Goal: Task Accomplishment & Management: Use online tool/utility

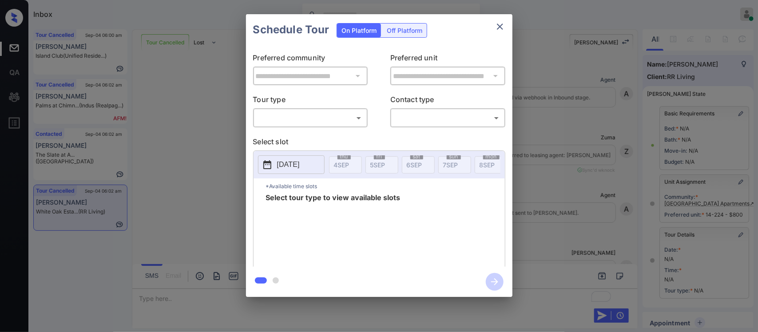
scroll to position [116, 0]
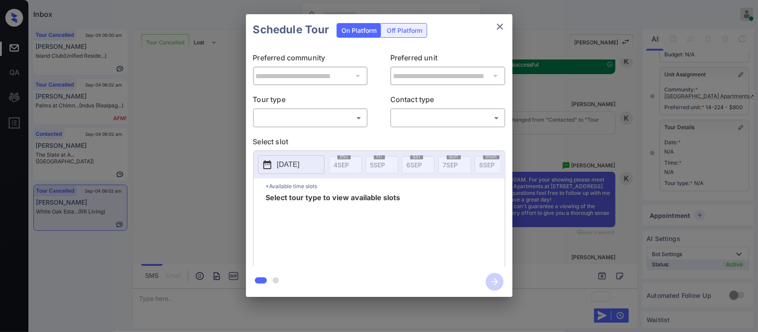
click at [359, 121] on body "Inbox Almas Zainab Online Set yourself offline Set yourself on break Profile Sw…" at bounding box center [379, 166] width 758 height 332
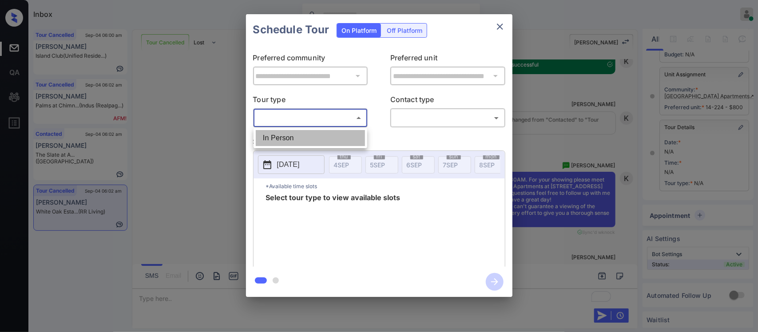
click at [355, 135] on li "In Person" at bounding box center [310, 138] width 109 height 16
type input "********"
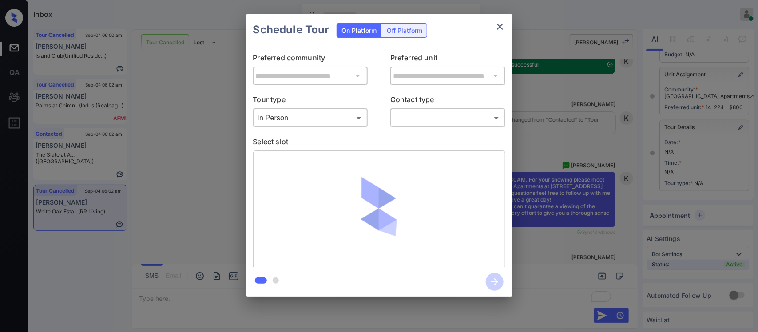
drag, startPoint x: 449, startPoint y: 110, endPoint x: 448, endPoint y: 116, distance: 5.8
click at [448, 116] on div "​ ​" at bounding box center [447, 117] width 115 height 19
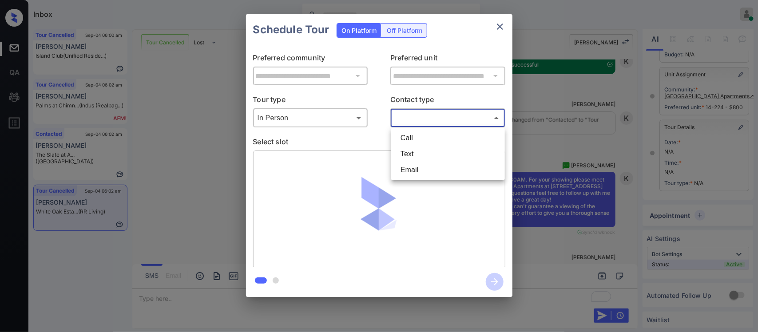
click at [448, 116] on body "Inbox Almas Zainab Online Set yourself offline Set yourself on break Profile Sw…" at bounding box center [379, 166] width 758 height 332
click at [426, 155] on li "Text" at bounding box center [448, 154] width 109 height 16
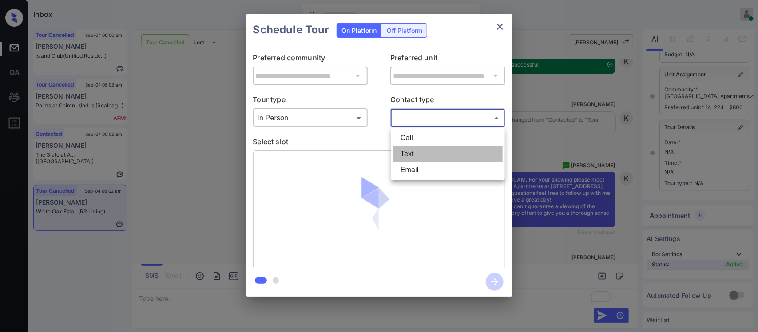
type input "****"
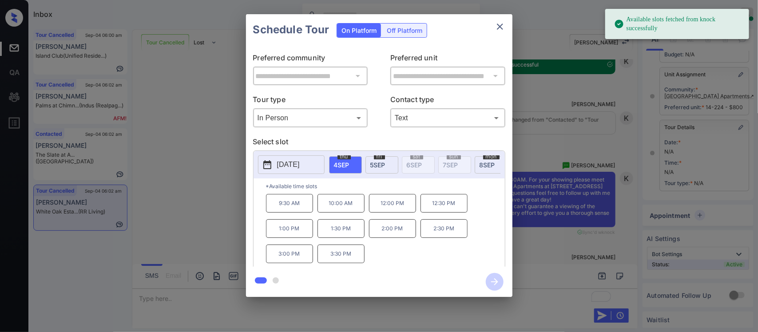
click at [306, 231] on p "1:00 PM" at bounding box center [289, 228] width 47 height 19
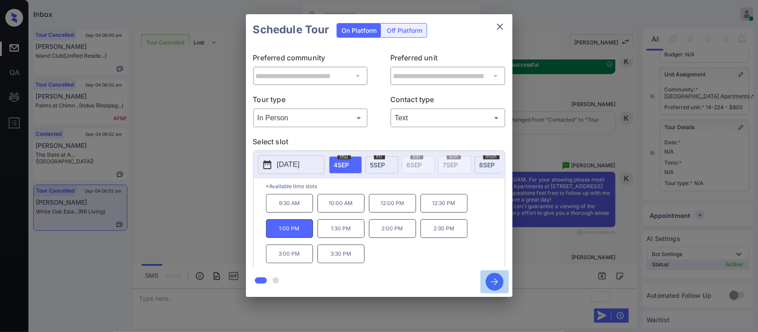
click at [492, 283] on icon "button" at bounding box center [495, 282] width 18 height 18
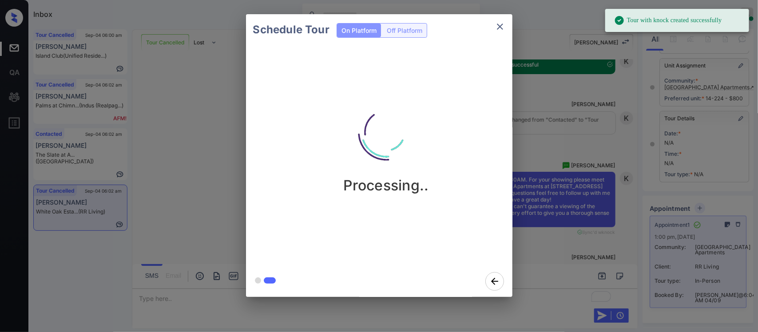
click at [634, 163] on div "Schedule Tour On Platform Off Platform Processing.." at bounding box center [379, 155] width 758 height 311
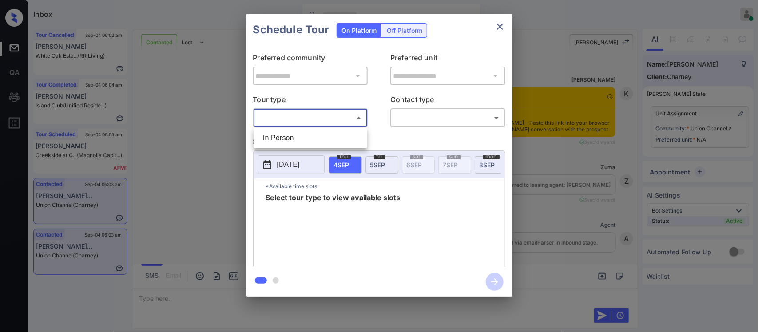
click at [330, 119] on body "Inbox Almas Zainab Online Set yourself offline Set yourself on break Profile Sw…" at bounding box center [379, 166] width 758 height 332
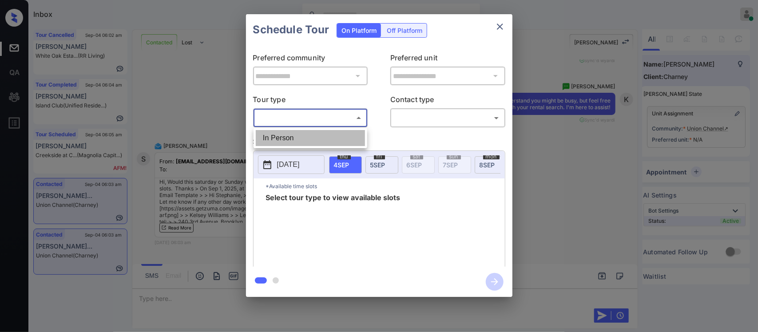
click at [321, 143] on li "In Person" at bounding box center [310, 138] width 109 height 16
type input "********"
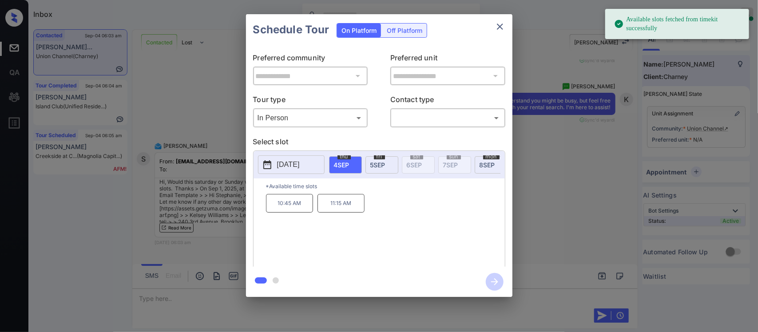
click at [311, 171] on button "[DATE]" at bounding box center [291, 164] width 67 height 19
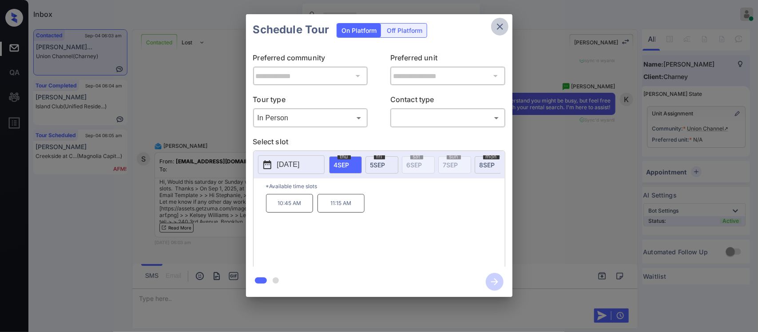
click at [501, 25] on icon "close" at bounding box center [500, 27] width 6 height 6
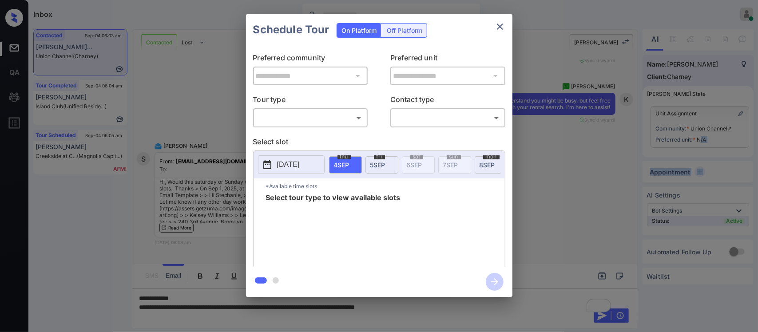
scroll to position [0, 4]
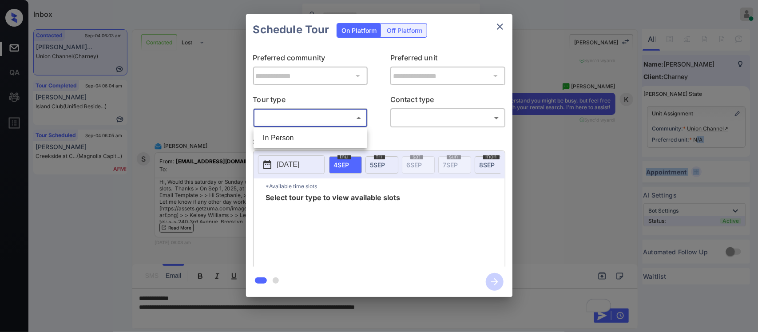
click at [355, 116] on body "Inbox Almas Zainab Online Set yourself offline Set yourself on break Profile Sw…" at bounding box center [379, 166] width 758 height 332
click at [354, 132] on li "In Person" at bounding box center [310, 138] width 109 height 16
type input "********"
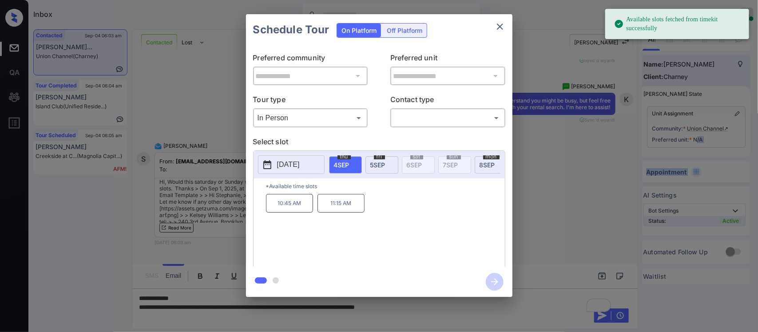
click at [285, 170] on p "[DATE]" at bounding box center [288, 164] width 23 height 11
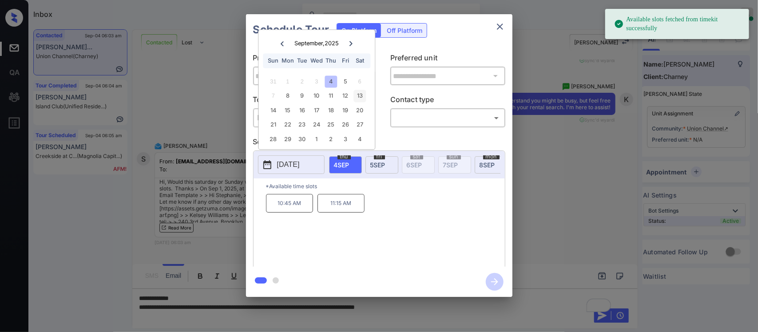
click at [354, 98] on div "13" at bounding box center [360, 96] width 12 height 12
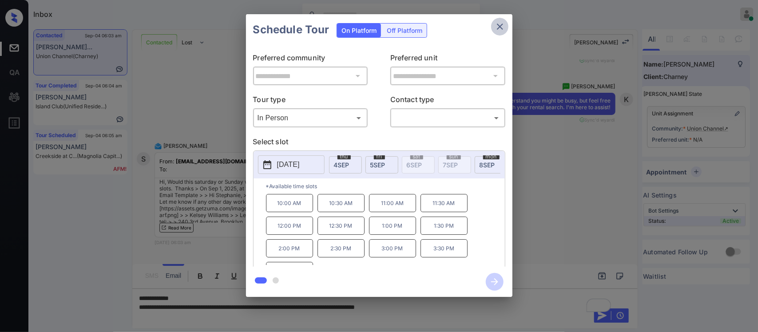
click at [509, 29] on button "close" at bounding box center [500, 27] width 18 height 18
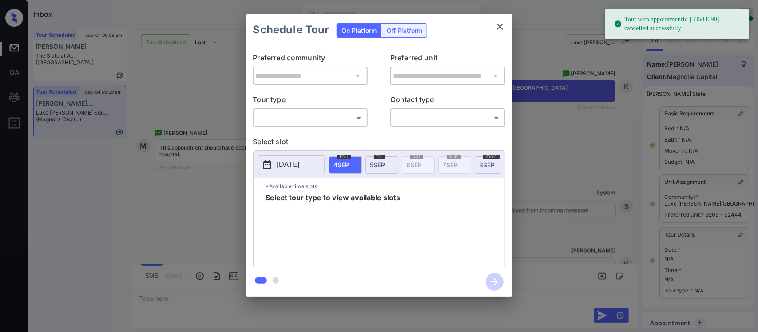
scroll to position [116, 4]
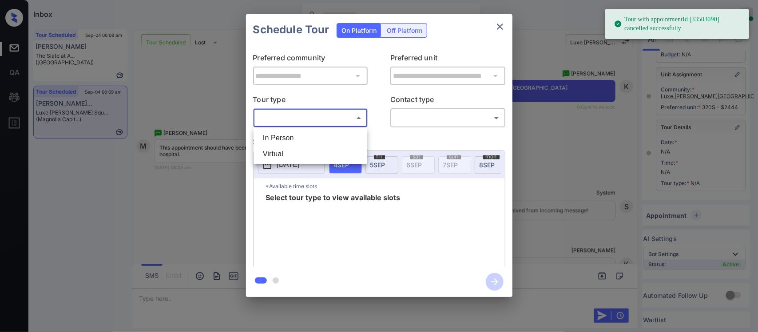
click at [345, 121] on body "Tour with appointmentId [33503090] cancelled successfully Inbox Almas Zainab On…" at bounding box center [379, 166] width 758 height 332
click at [341, 130] on li "In Person" at bounding box center [310, 138] width 109 height 16
type input "********"
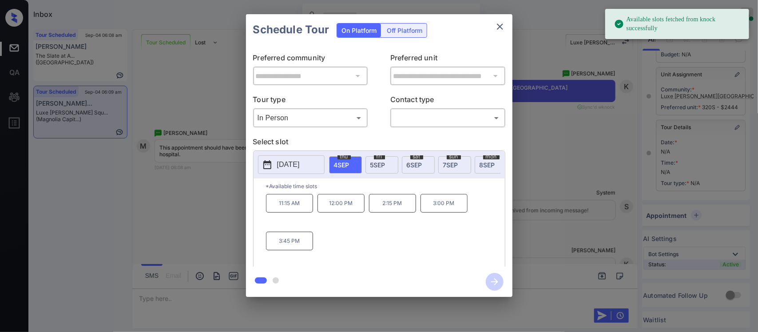
click at [385, 169] on div "fri 5 SEP" at bounding box center [382, 164] width 33 height 17
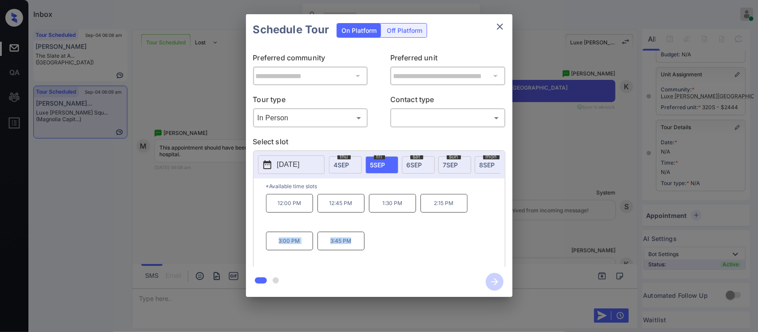
drag, startPoint x: 274, startPoint y: 249, endPoint x: 364, endPoint y: 243, distance: 90.8
click at [364, 243] on div "12:00 PM 12:45 PM 1:30 PM 2:15 PM 3:00 PM 3:45 PM" at bounding box center [385, 229] width 239 height 71
copy div "3:00 PM 3:45 PM"
click at [579, 250] on div "**********" at bounding box center [379, 155] width 758 height 311
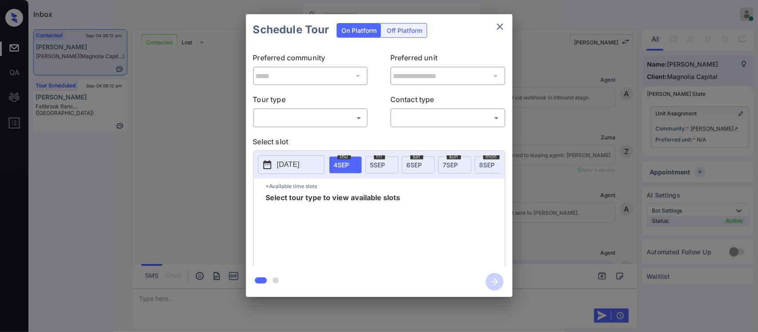
scroll to position [0, 4]
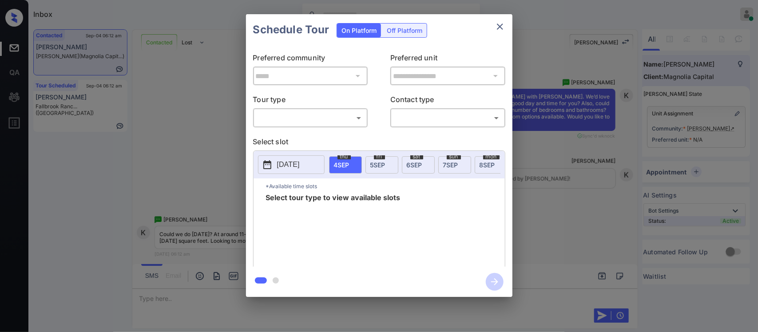
click at [354, 118] on body "Inbox [PERSON_NAME] Online Set yourself offline Set yourself on break Profile S…" at bounding box center [379, 166] width 758 height 332
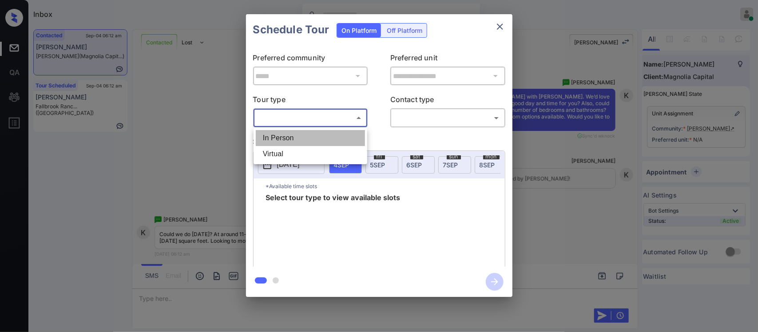
click at [348, 144] on li "In Person" at bounding box center [310, 138] width 109 height 16
type input "********"
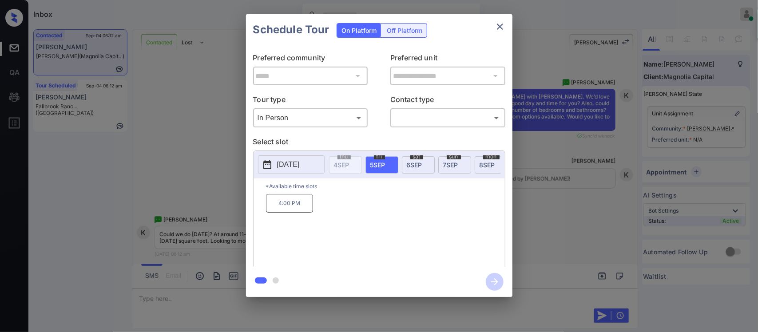
click at [485, 164] on span "8 SEP" at bounding box center [488, 165] width 16 height 8
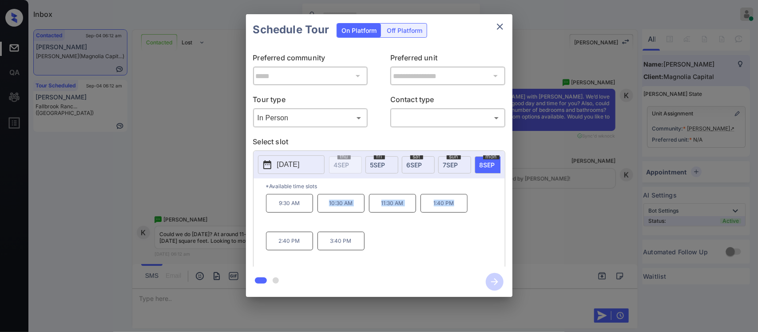
drag, startPoint x: 319, startPoint y: 214, endPoint x: 457, endPoint y: 213, distance: 138.6
click at [457, 213] on div "9:30 AM 10:30 AM 11:30 AM 1:40 PM 2:40 PM 3:40 PM" at bounding box center [385, 229] width 239 height 71
copy div "10:30 AM 11:30 AM 1:40 PM"
click at [496, 25] on icon "close" at bounding box center [500, 26] width 11 height 11
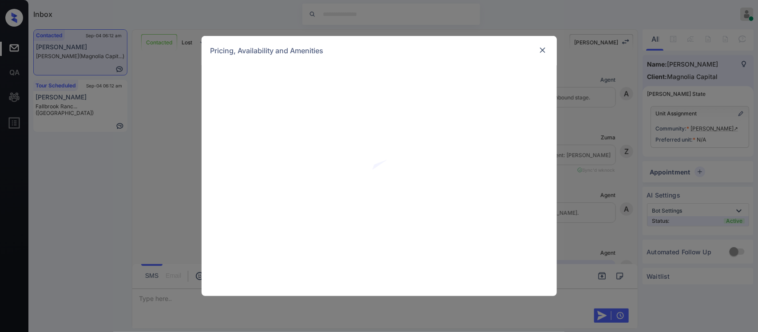
scroll to position [0, 4]
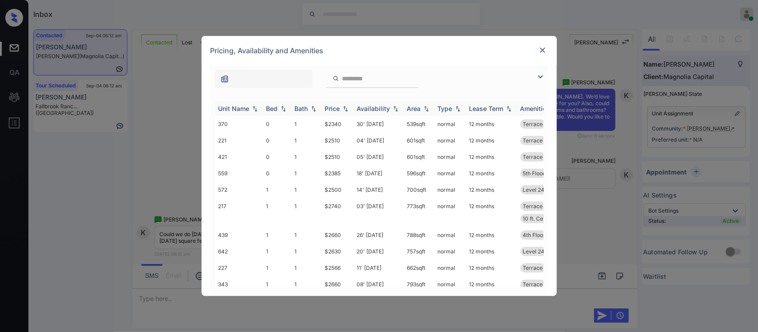
click at [345, 108] on img at bounding box center [345, 109] width 9 height 6
click at [345, 108] on img at bounding box center [345, 108] width 9 height 7
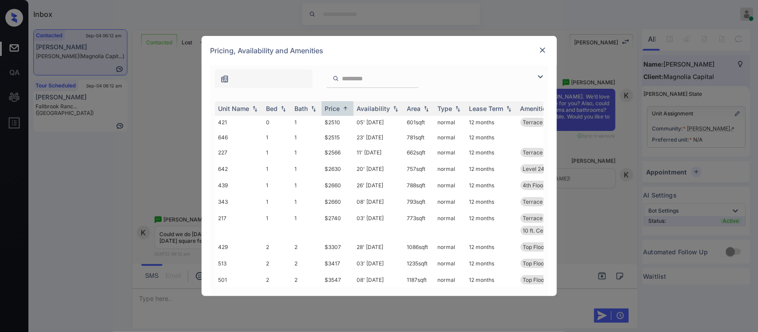
scroll to position [109, 0]
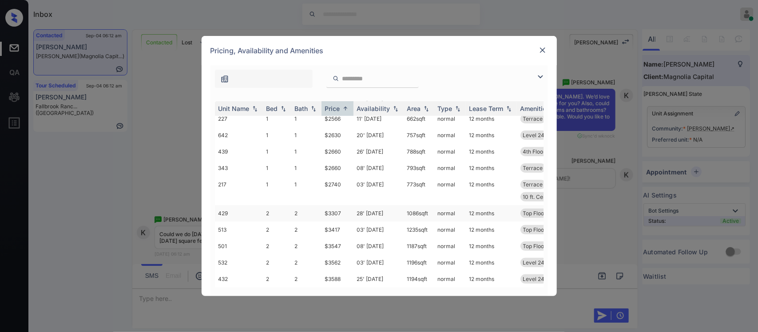
click at [441, 211] on td "normal" at bounding box center [450, 213] width 32 height 16
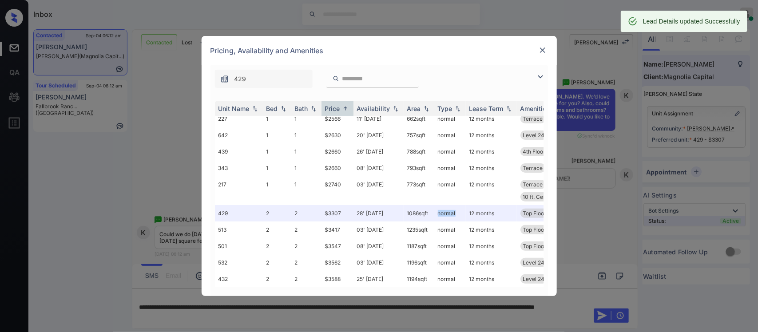
click at [538, 52] on img at bounding box center [542, 50] width 9 height 9
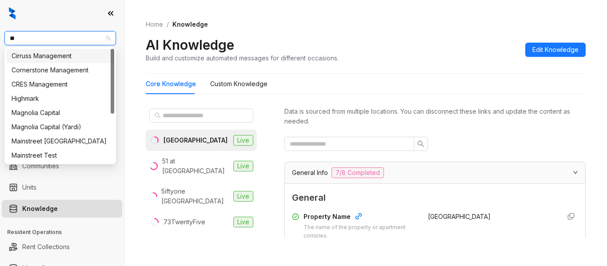
type input "***"
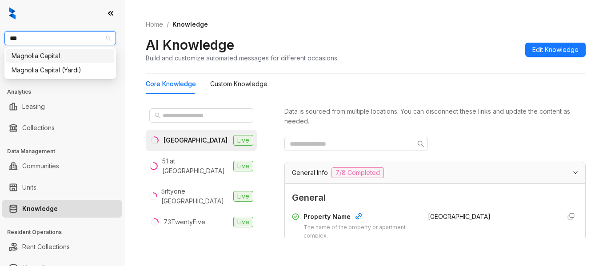
click at [67, 59] on div "Magnolia Capital" at bounding box center [60, 56] width 97 height 10
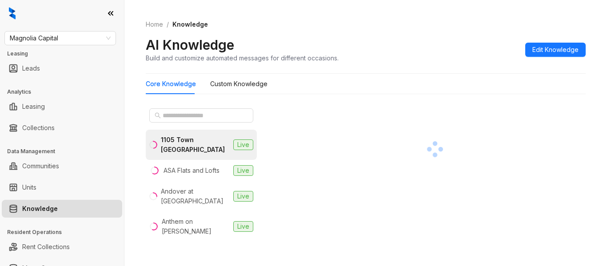
click at [215, 247] on div "Blu27 at [GEOGRAPHIC_DATA]" at bounding box center [195, 257] width 68 height 20
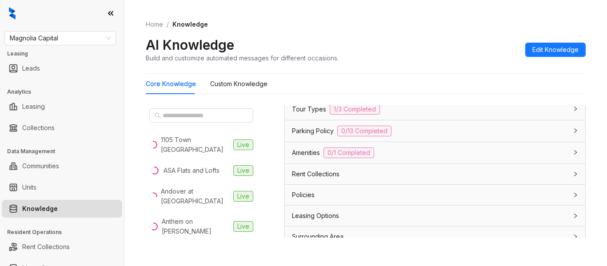
scroll to position [799, 0]
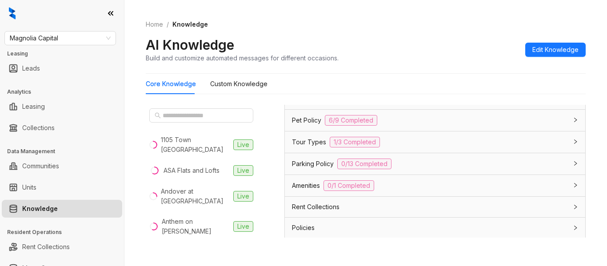
click at [567, 220] on div "Data is sourced from multiple locations. You can disconnect these links and upd…" at bounding box center [434, 171] width 301 height 133
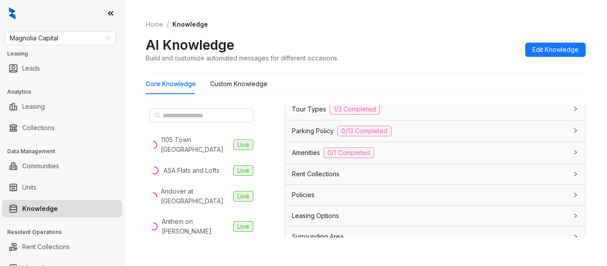
click at [451, 211] on div "Leasing Options" at bounding box center [429, 216] width 275 height 10
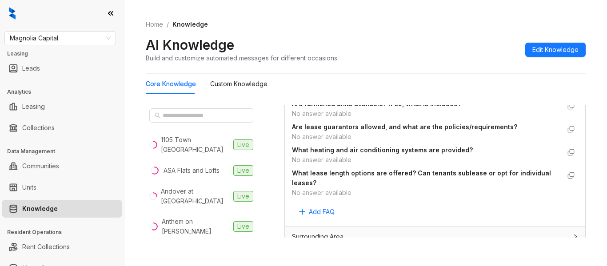
scroll to position [880, 0]
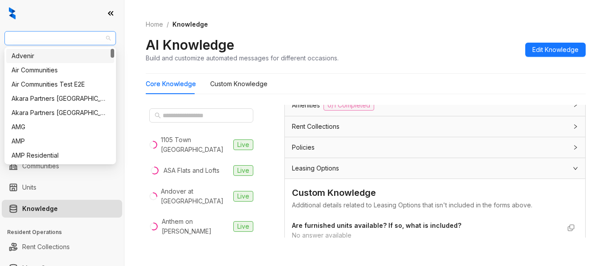
click at [75, 40] on span "Magnolia Capital" at bounding box center [60, 38] width 101 height 13
type input "*"
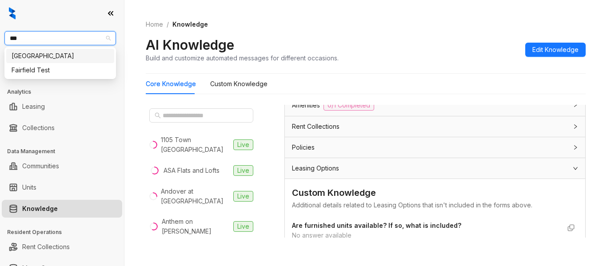
type input "****"
click at [72, 53] on div "Fairfield" at bounding box center [60, 56] width 97 height 10
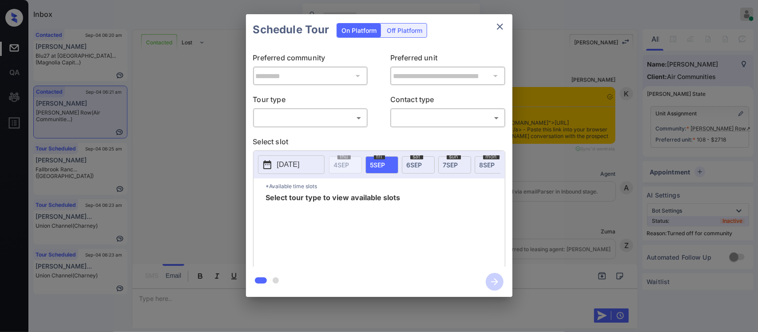
scroll to position [2123, 0]
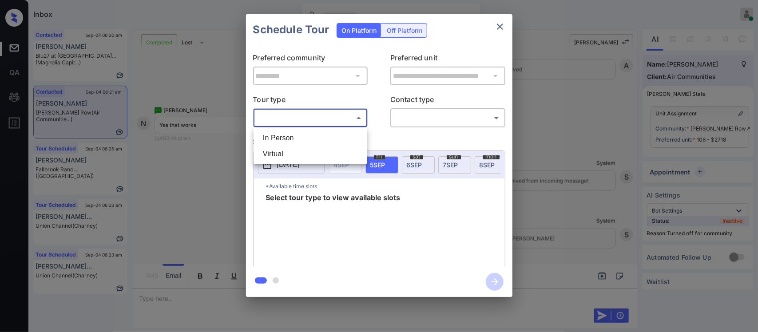
click at [350, 115] on body "Inbox Almas Zainab Online Set yourself offline Set yourself on break Profile Sw…" at bounding box center [379, 166] width 758 height 332
click at [345, 131] on li "In Person" at bounding box center [310, 138] width 109 height 16
type input "********"
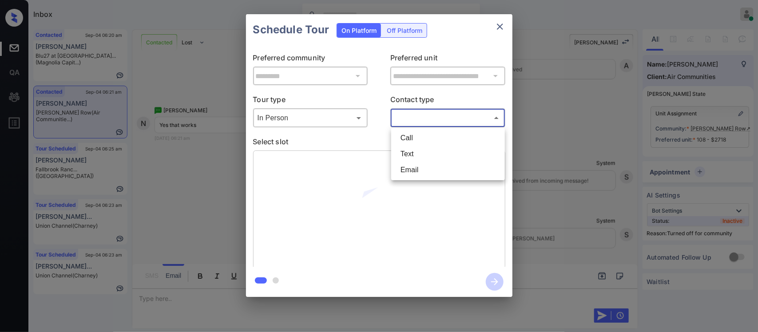
click at [437, 125] on body "Inbox Almas Zainab Online Set yourself offline Set yourself on break Profile Sw…" at bounding box center [379, 166] width 758 height 332
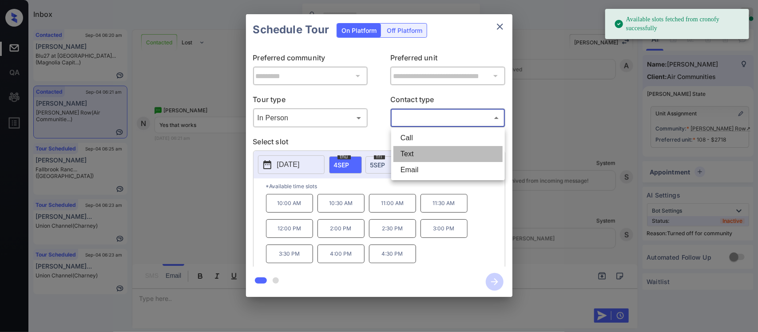
click at [431, 155] on li "Text" at bounding box center [448, 154] width 109 height 16
type input "****"
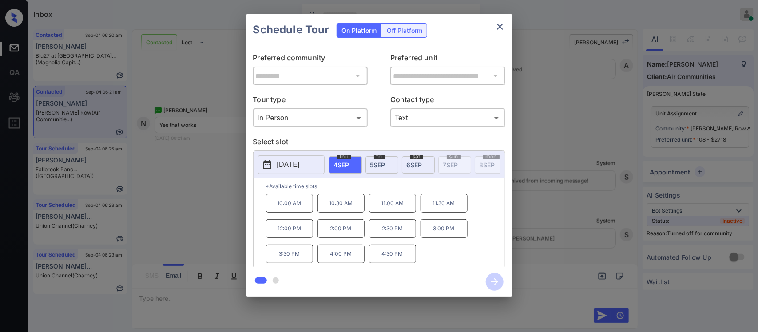
click at [375, 170] on div "fri 5 SEP" at bounding box center [382, 164] width 33 height 17
click at [345, 238] on p "2:00 PM" at bounding box center [341, 228] width 47 height 19
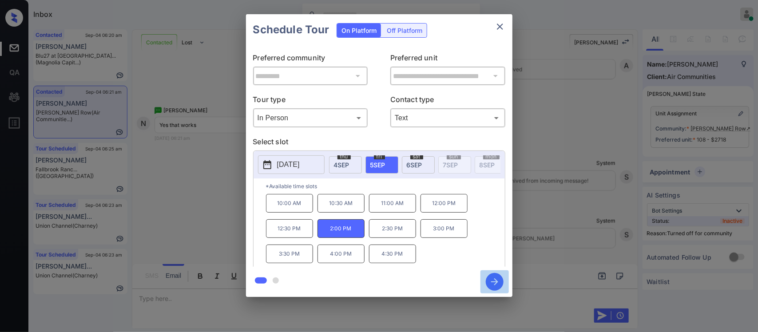
click at [490, 278] on icon "button" at bounding box center [495, 282] width 18 height 18
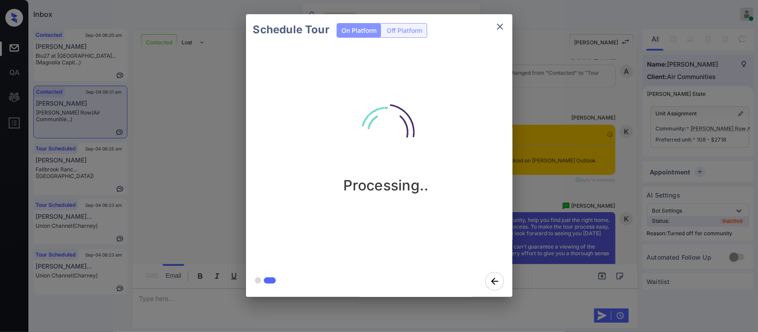
scroll to position [2415, 0]
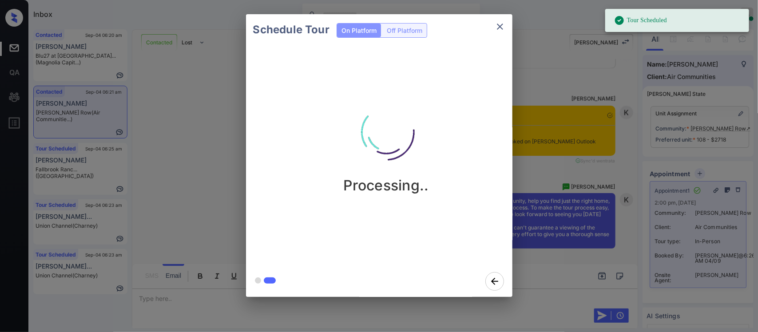
click at [608, 211] on div "Schedule Tour On Platform Off Platform Processing.." at bounding box center [379, 155] width 758 height 311
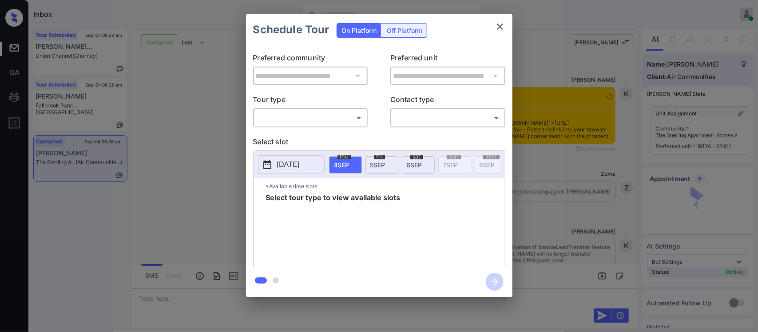
scroll to position [1111, 0]
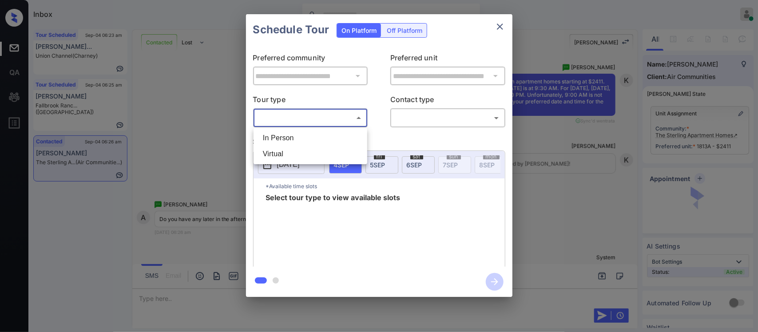
click at [302, 119] on body "Inbox Almas Zainab Online Set yourself offline Set yourself on break Profile Sw…" at bounding box center [379, 166] width 758 height 332
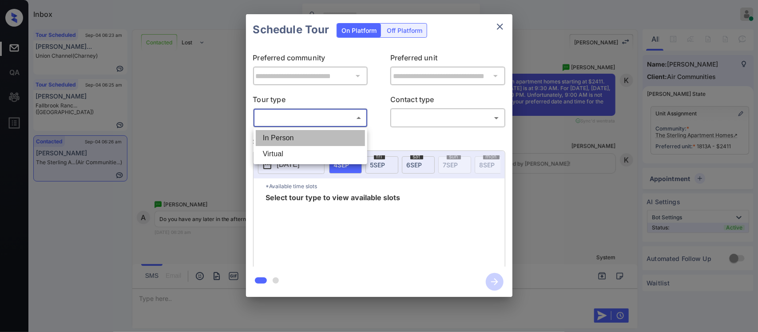
click at [302, 136] on li "In Person" at bounding box center [310, 138] width 109 height 16
type input "********"
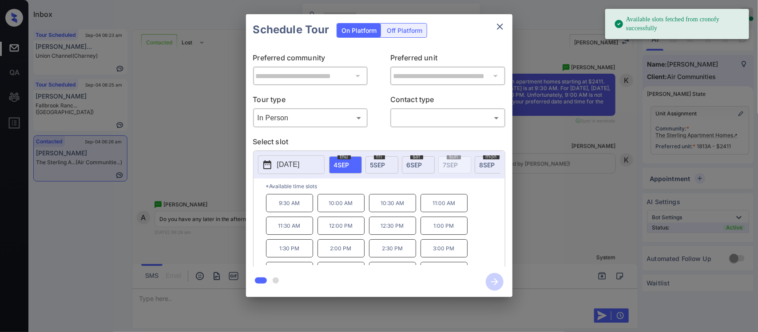
click at [378, 167] on span "5 SEP" at bounding box center [377, 165] width 15 height 8
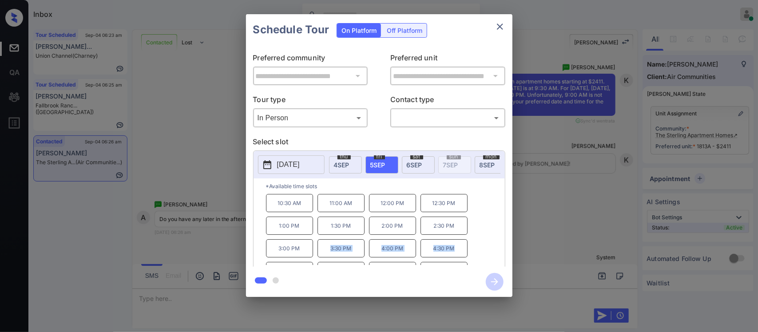
drag, startPoint x: 323, startPoint y: 251, endPoint x: 478, endPoint y: 257, distance: 155.1
click at [478, 257] on div "10:30 AM 11:00 AM 12:00 PM 12:30 PM 1:00 PM 1:30 PM 2:00 PM 2:30 PM 3:00 PM 3:3…" at bounding box center [385, 229] width 239 height 71
copy div "3:30 PM 4:00 PM 4:30 PM"
click at [380, 252] on div "10:30 AM 11:00 AM 12:00 PM 12:30 PM 1:00 PM 1:30 PM 2:00 PM 2:30 PM 3:00 PM 3:3…" at bounding box center [385, 229] width 239 height 71
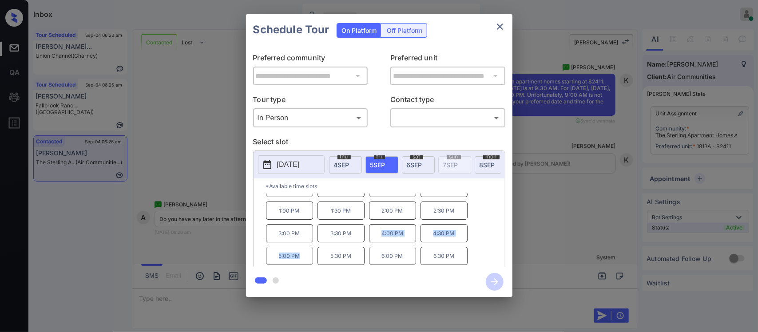
drag, startPoint x: 375, startPoint y: 237, endPoint x: 305, endPoint y: 263, distance: 75.1
click at [305, 263] on div "10:30 AM 11:00 AM 12:00 PM 12:30 PM 1:00 PM 1:30 PM 2:00 PM 2:30 PM 3:00 PM 3:3…" at bounding box center [385, 229] width 239 height 71
copy div "4:00 PM 4:30 PM 5:00 PM"
click at [497, 36] on div "Schedule Tour On Platform Off Platform" at bounding box center [379, 29] width 266 height 31
click at [500, 32] on icon "close" at bounding box center [500, 26] width 11 height 11
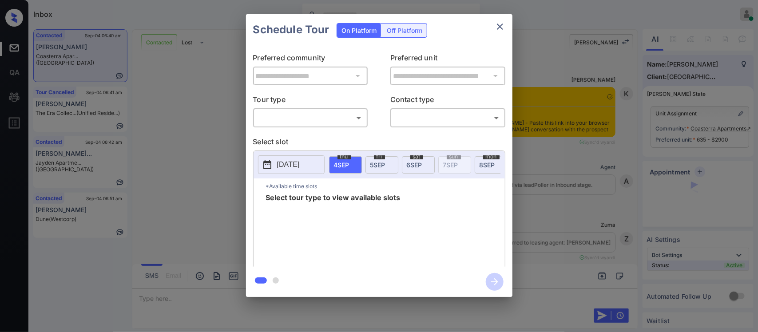
scroll to position [1864, 0]
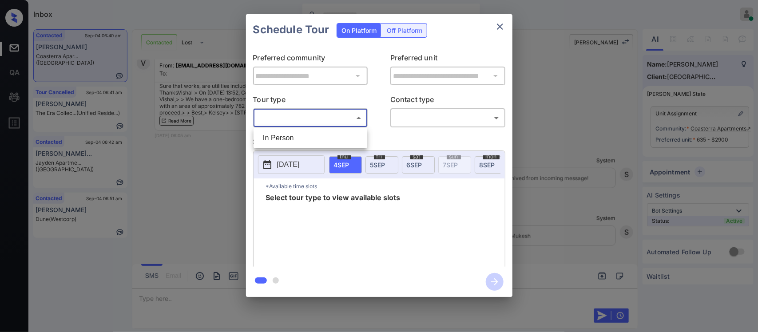
click at [358, 123] on body "Inbox [PERSON_NAME] Online Set yourself offline Set yourself on break Profile S…" at bounding box center [379, 166] width 758 height 332
click at [499, 26] on div at bounding box center [379, 166] width 758 height 332
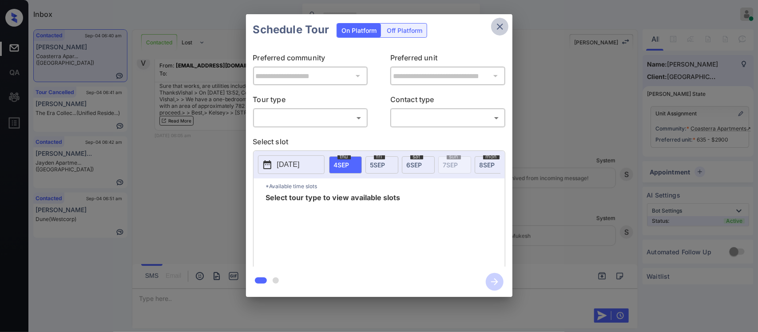
click at [499, 26] on icon "close" at bounding box center [500, 27] width 6 height 6
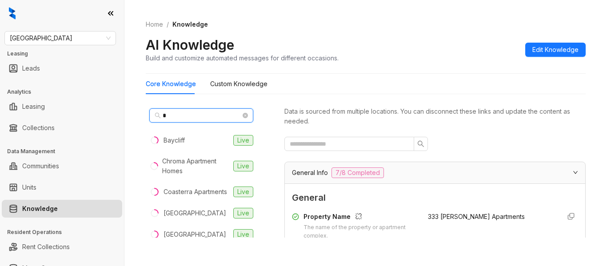
click at [201, 115] on input "*" at bounding box center [202, 116] width 78 height 10
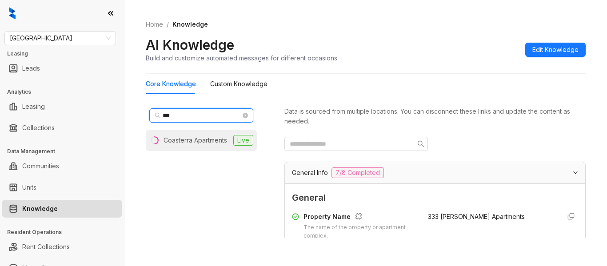
type input "***"
click at [203, 141] on div "Coasterra Apartments" at bounding box center [195, 140] width 64 height 10
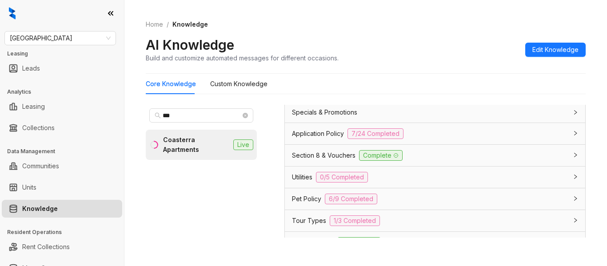
scroll to position [646, 0]
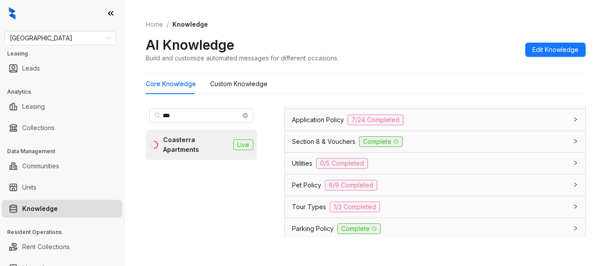
click at [530, 166] on div "Utilities 0/5 Completed" at bounding box center [429, 163] width 275 height 11
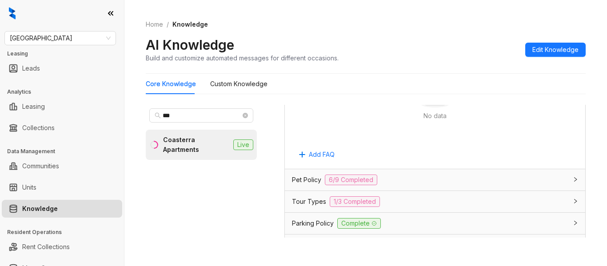
scroll to position [976, 0]
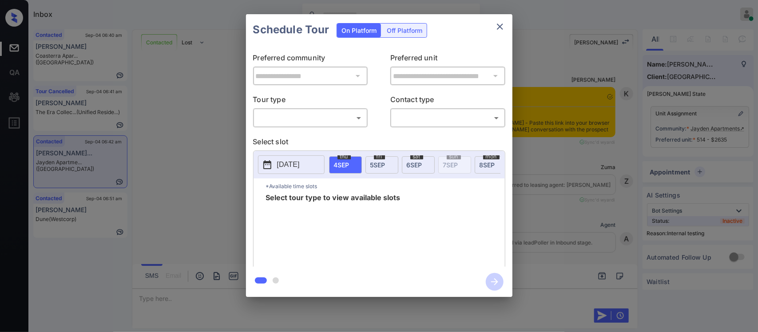
scroll to position [2939, 0]
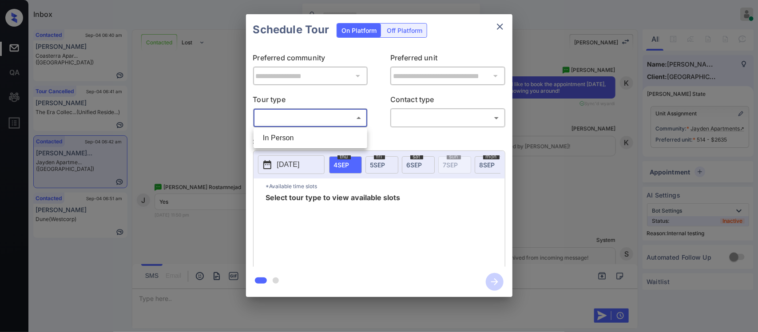
click at [348, 119] on body "Inbox [PERSON_NAME] Online Set yourself offline Set yourself on break Profile S…" at bounding box center [379, 166] width 758 height 332
click at [346, 130] on li "In Person" at bounding box center [310, 138] width 109 height 16
type input "********"
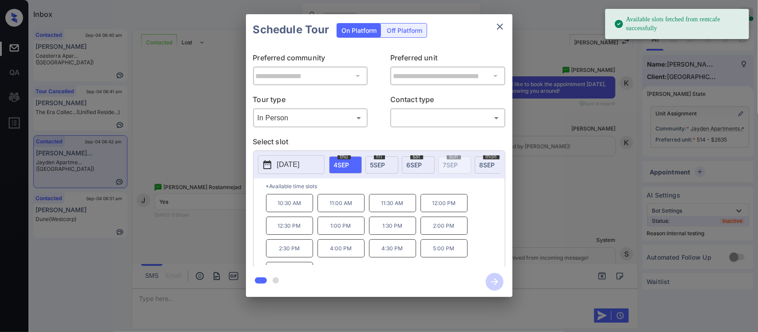
click at [374, 163] on span "5 SEP" at bounding box center [377, 165] width 15 height 8
click at [346, 161] on span "4 SEP" at bounding box center [342, 165] width 16 height 8
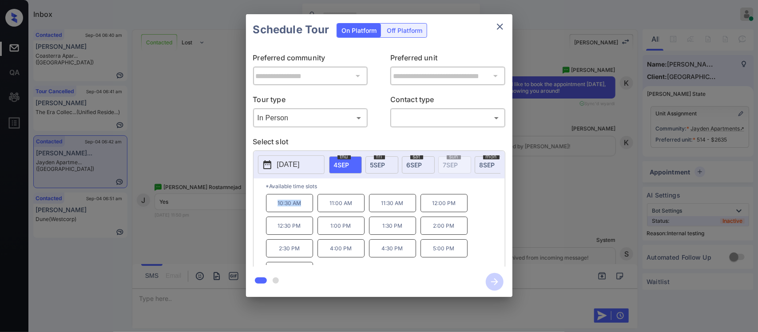
drag, startPoint x: 269, startPoint y: 213, endPoint x: 305, endPoint y: 215, distance: 36.0
click at [305, 212] on p "10:30 AM" at bounding box center [289, 203] width 47 height 18
copy p "10:30 AM"
click at [591, 261] on div "**********" at bounding box center [379, 155] width 758 height 311
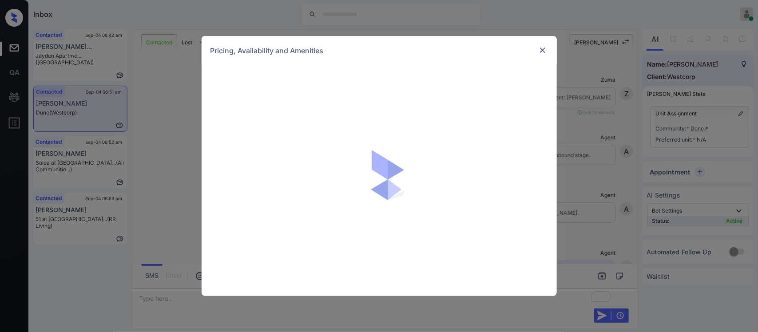
scroll to position [812, 0]
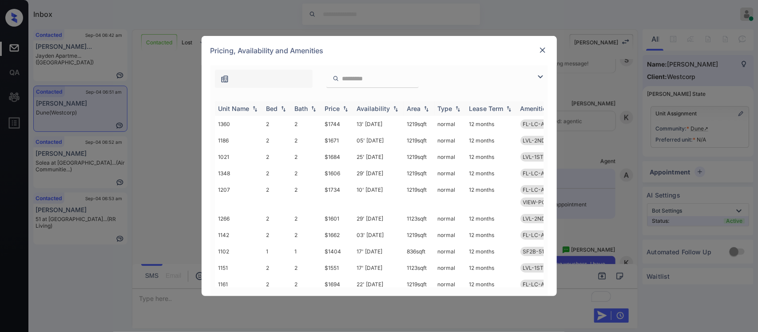
click at [341, 109] on img at bounding box center [345, 109] width 9 height 6
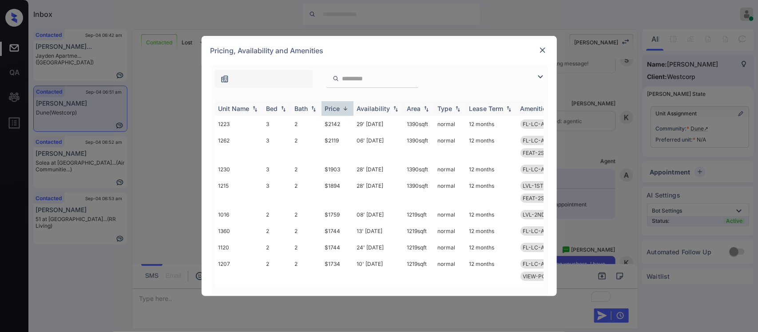
click at [341, 109] on img at bounding box center [345, 108] width 9 height 7
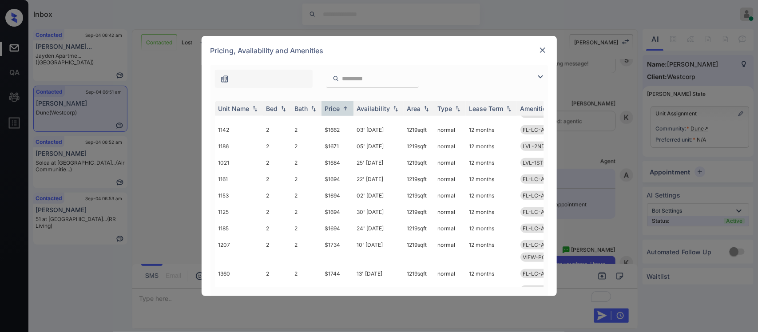
scroll to position [376, 0]
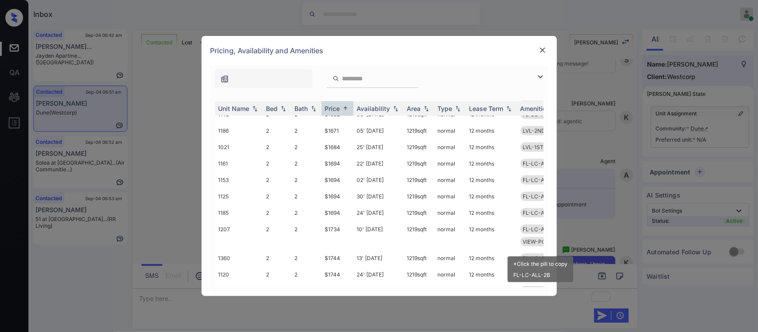
click at [535, 256] on div "*Click the pill to copy FL-LC-ALL-2B" at bounding box center [541, 266] width 68 height 33
click at [537, 251] on div "*Click the pill to copy FL-LC-ALL-2B" at bounding box center [541, 266] width 68 height 33
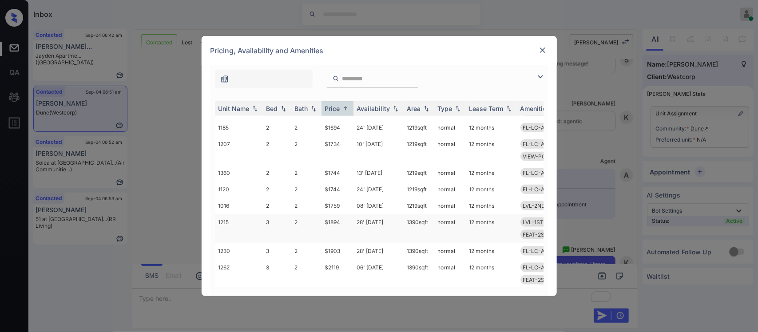
click at [341, 214] on td "$1894" at bounding box center [338, 228] width 32 height 29
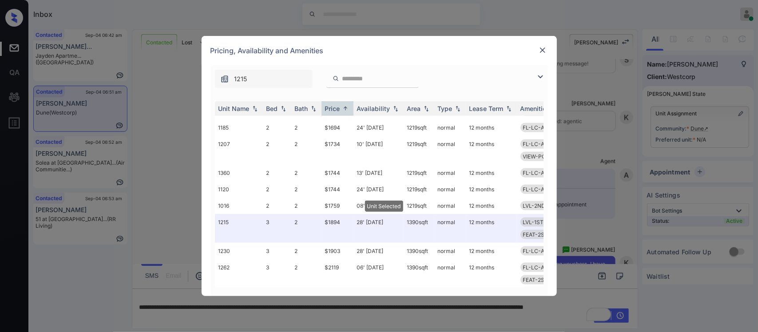
click at [542, 46] on img at bounding box center [542, 50] width 9 height 9
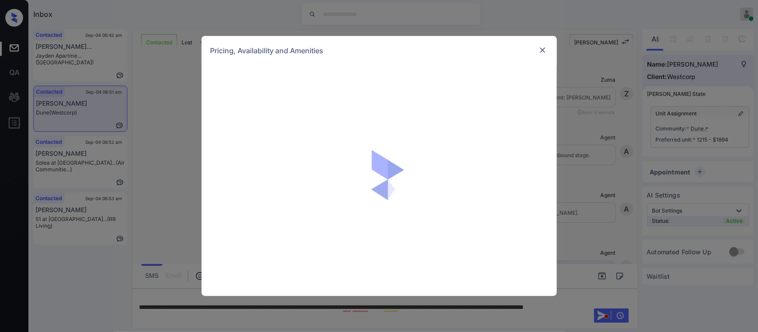
scroll to position [971, 0]
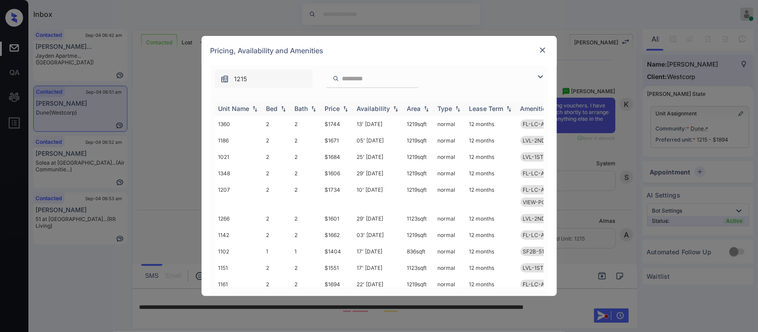
click at [342, 112] on div "Price" at bounding box center [337, 109] width 25 height 8
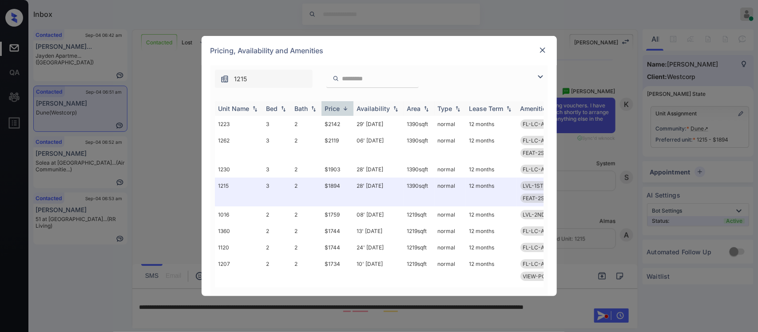
click at [342, 112] on img at bounding box center [345, 108] width 9 height 7
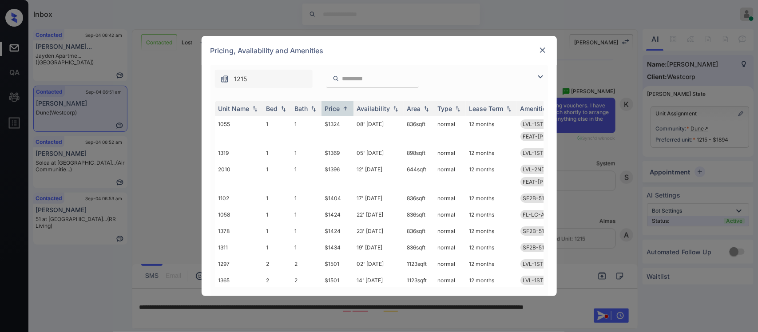
scroll to position [461, 0]
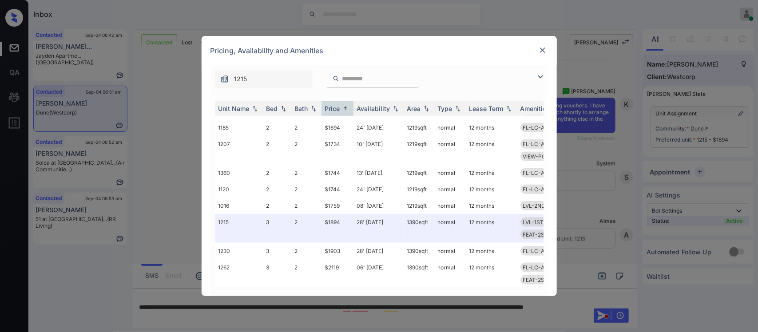
click at [542, 48] on img at bounding box center [542, 50] width 9 height 9
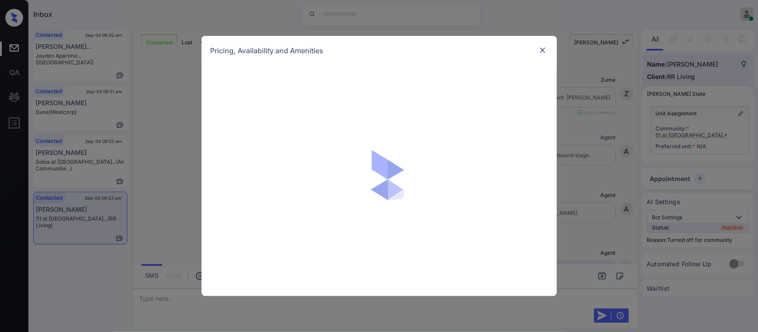
scroll to position [1584, 0]
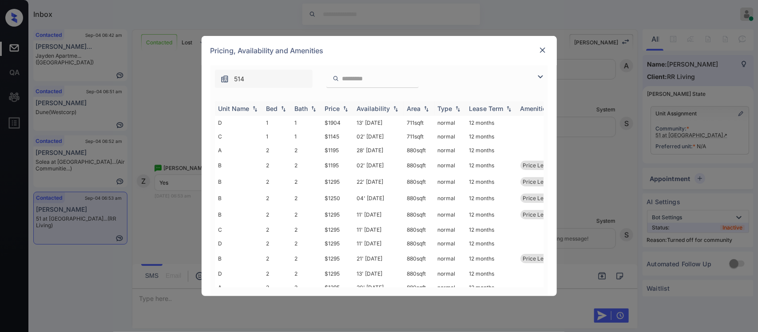
click at [349, 107] on img at bounding box center [345, 109] width 9 height 6
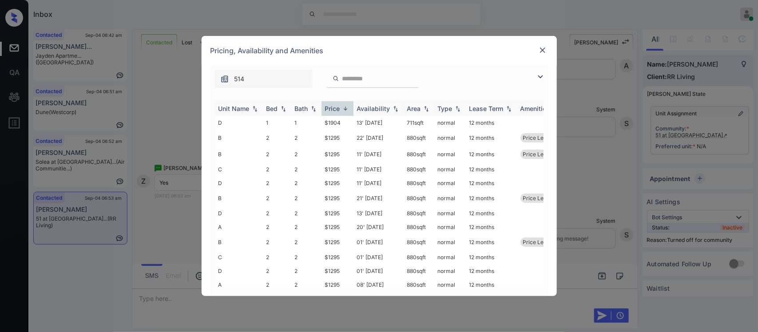
click at [349, 107] on img at bounding box center [345, 108] width 9 height 7
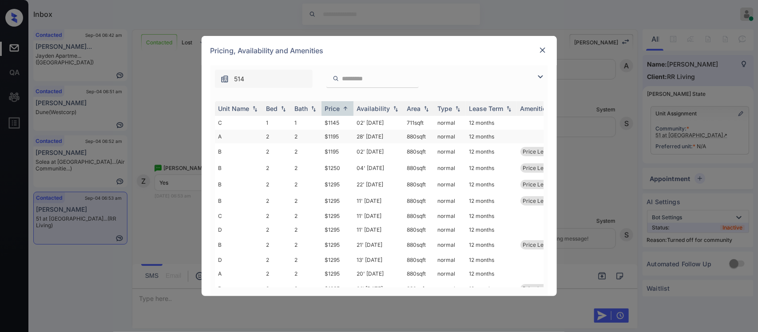
click at [346, 136] on td "$1195" at bounding box center [338, 137] width 32 height 14
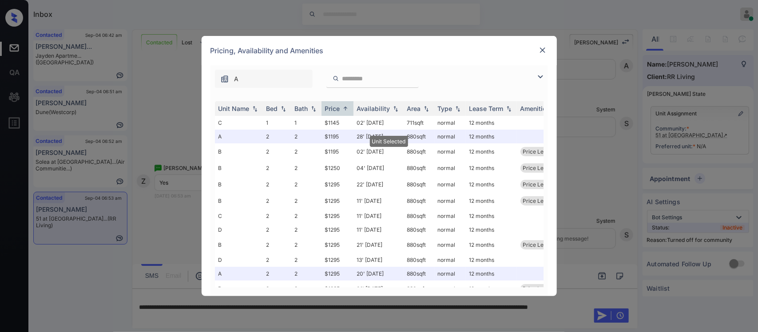
click at [542, 51] on img at bounding box center [542, 50] width 9 height 9
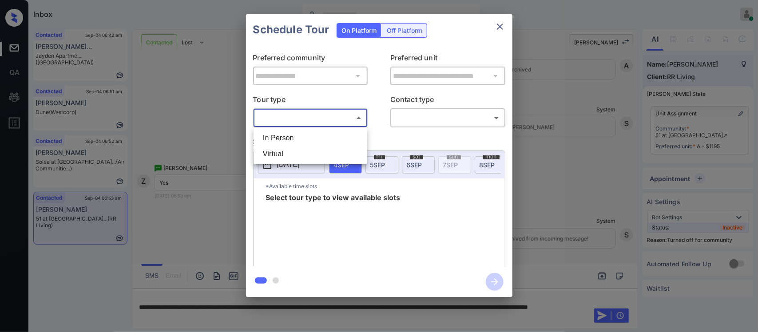
click at [331, 121] on body "Inbox [PERSON_NAME] Online Set yourself offline Set yourself on break Profile S…" at bounding box center [379, 166] width 758 height 332
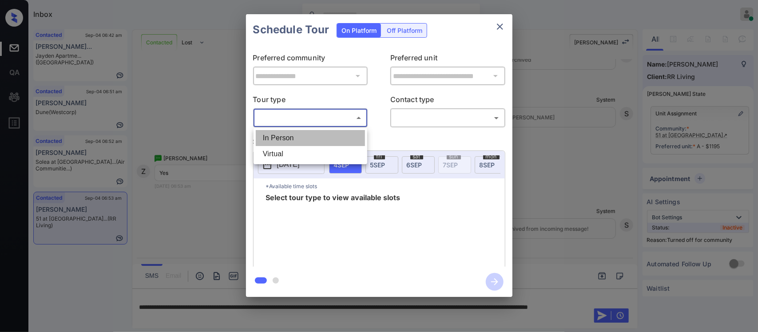
scroll to position [1642, 0]
click at [329, 132] on li "In Person" at bounding box center [310, 138] width 109 height 16
type input "********"
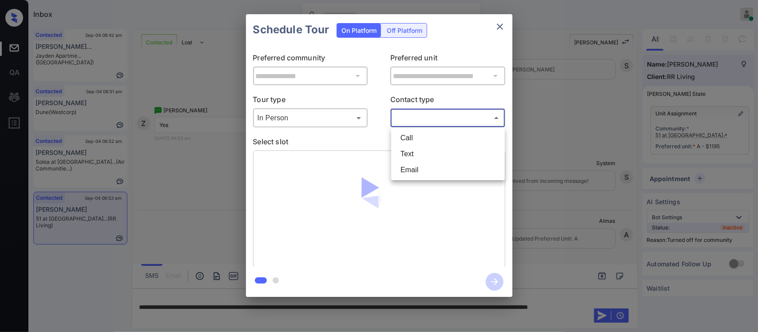
click at [412, 118] on body "Inbox [PERSON_NAME] Online Set yourself offline Set yourself on break Profile S…" at bounding box center [379, 166] width 758 height 332
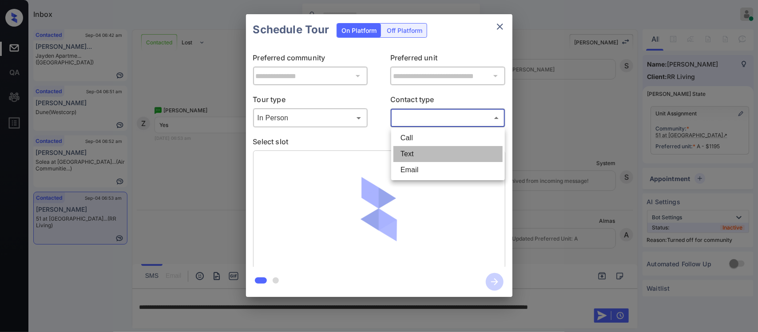
click at [405, 152] on li "Text" at bounding box center [448, 154] width 109 height 16
type input "****"
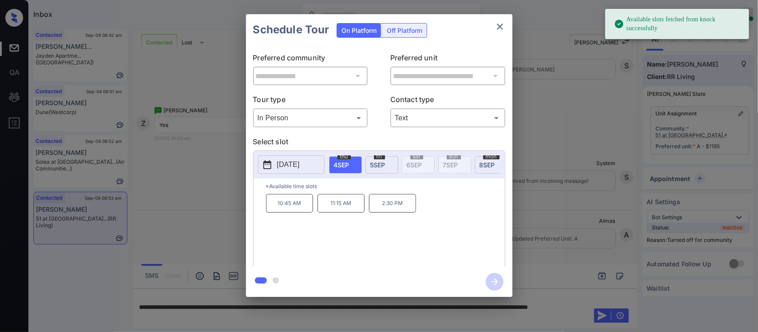
click at [394, 210] on p "2:30 PM" at bounding box center [392, 203] width 47 height 19
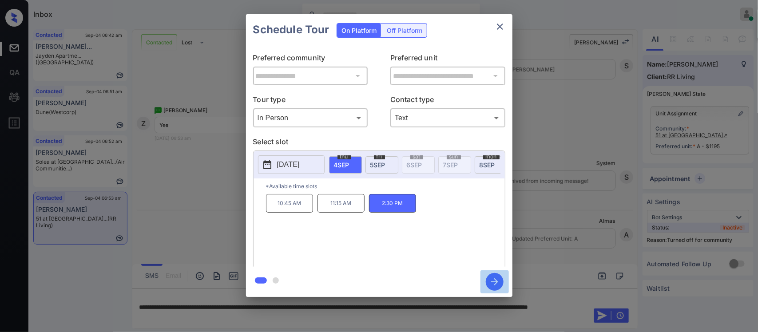
click at [498, 287] on icon "button" at bounding box center [495, 282] width 18 height 18
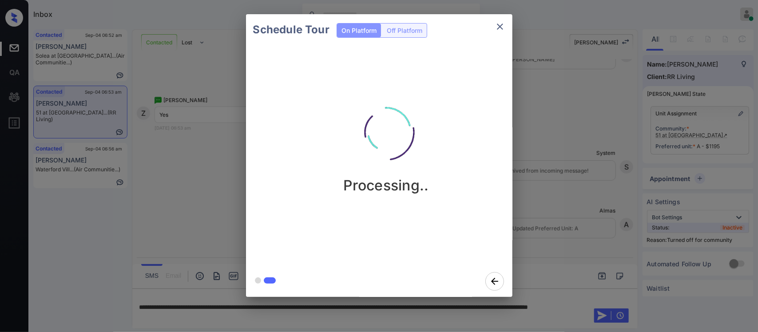
scroll to position [1759, 0]
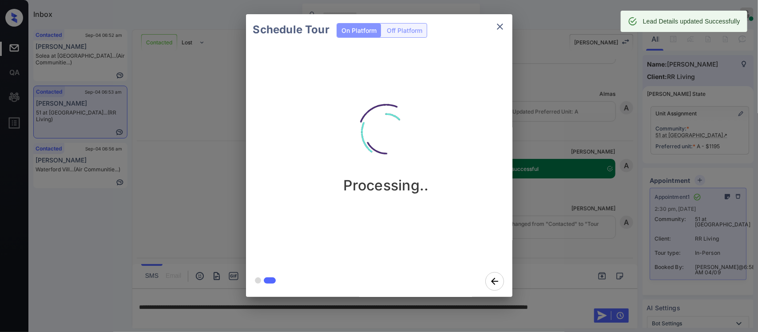
click at [587, 249] on div "Schedule Tour On Platform Off Platform Processing.." at bounding box center [379, 155] width 758 height 311
